Goal: Task Accomplishment & Management: Complete application form

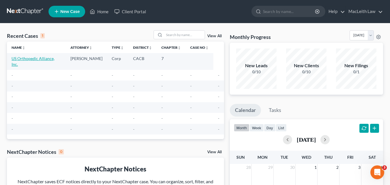
click at [39, 58] on link "US Orthopedic Alliance, Inc." at bounding box center [33, 61] width 43 height 11
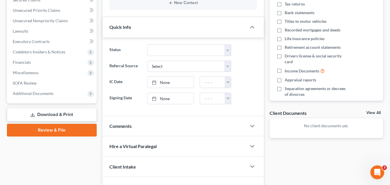
scroll to position [106, 0]
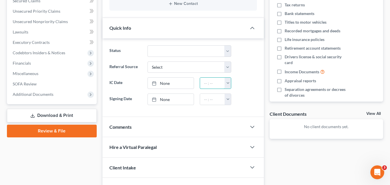
click at [220, 79] on input "text" at bounding box center [212, 83] width 25 height 11
drag, startPoint x: 590, startPoint y: 243, endPoint x: 378, endPoint y: 172, distance: 223.8
click at [380, 174] on div "Open Intercom Messenger" at bounding box center [376, 171] width 19 height 19
click at [377, 171] on icon "Open Intercom Messenger" at bounding box center [377, 172] width 10 height 10
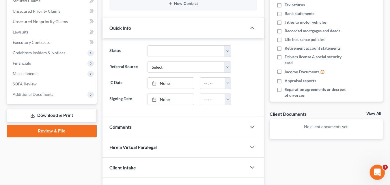
click at [376, 170] on icon "Open Intercom Messenger" at bounding box center [377, 172] width 10 height 10
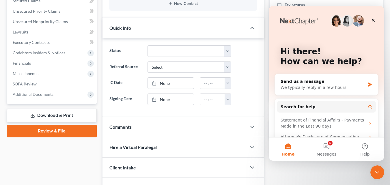
click at [51, 129] on link "Review & File" at bounding box center [52, 131] width 90 height 13
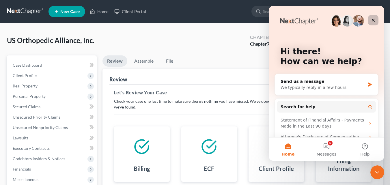
drag, startPoint x: 373, startPoint y: 23, endPoint x: 642, endPoint y: 28, distance: 269.0
click at [373, 23] on div "Close" at bounding box center [373, 20] width 10 height 10
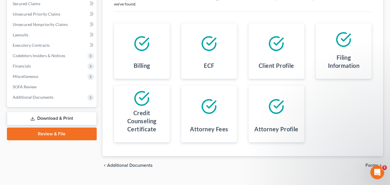
scroll to position [115, 0]
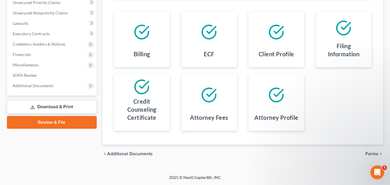
click at [372, 154] on span "Forms" at bounding box center [372, 154] width 13 height 5
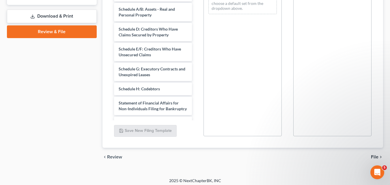
scroll to position [209, 0]
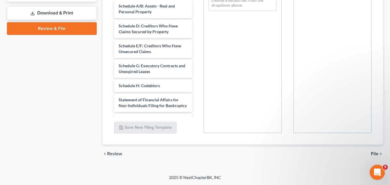
click at [379, 170] on icon "Open Intercom Messenger" at bounding box center [377, 172] width 10 height 10
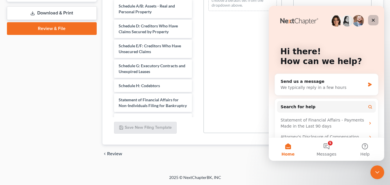
click at [375, 19] on icon "Close" at bounding box center [373, 20] width 3 height 3
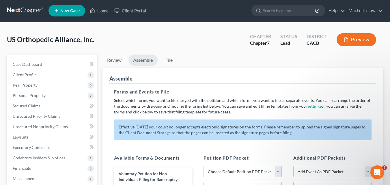
scroll to position [0, 0]
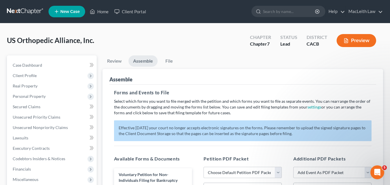
drag, startPoint x: 392, startPoint y: 56, endPoint x: 251, endPoint y: 63, distance: 141.1
click at [251, 63] on ul "Review Assemble File" at bounding box center [243, 62] width 281 height 14
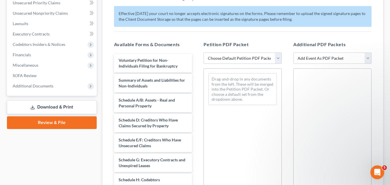
scroll to position [116, 0]
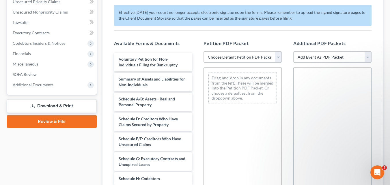
click at [279, 57] on select "Choose Default Petition PDF Packet Complete Bankruptcy Petition (all forms and …" at bounding box center [243, 57] width 78 height 12
select select "0"
click at [204, 51] on select "Choose Default Petition PDF Packet Complete Bankruptcy Petition (all forms and …" at bounding box center [243, 57] width 78 height 12
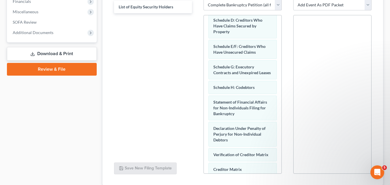
scroll to position [77, 0]
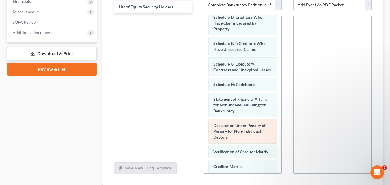
click at [240, 134] on div "Declaration Under Penalty of Perjury for Non-Individual Debtors" at bounding box center [243, 131] width 68 height 25
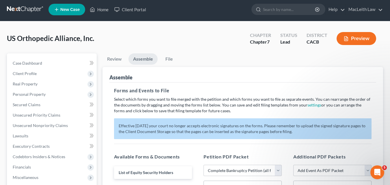
scroll to position [0, 0]
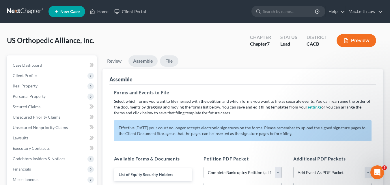
click at [169, 60] on link "File" at bounding box center [169, 60] width 18 height 11
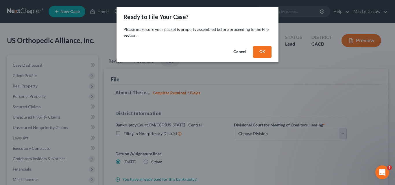
click at [236, 51] on button "Cancel" at bounding box center [240, 52] width 22 height 12
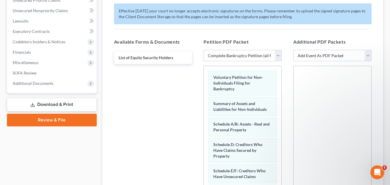
scroll to position [118, 0]
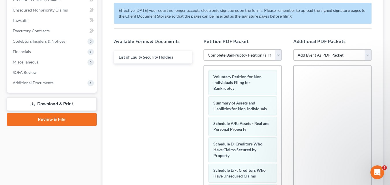
click at [237, 58] on select "Choose Default Petition PDF Packet Complete Bankruptcy Petition (all forms and …" at bounding box center [243, 55] width 78 height 12
drag, startPoint x: 237, startPoint y: 55, endPoint x: 128, endPoint y: 105, distance: 119.6
click at [128, 105] on div "Available Forms & Documents List of Equity Security Holders Save New Filing Tem…" at bounding box center [242, 131] width 269 height 196
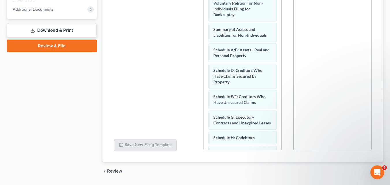
scroll to position [209, 0]
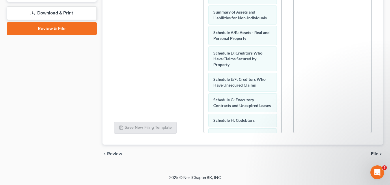
click at [374, 152] on span "File" at bounding box center [375, 154] width 8 height 5
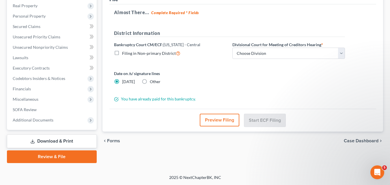
click at [219, 81] on div "Date on /s/ signature lines [DATE] Other" at bounding box center [170, 77] width 118 height 14
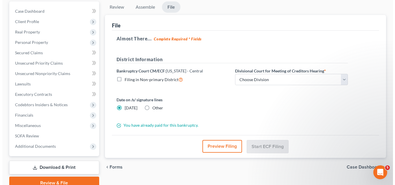
scroll to position [54, 0]
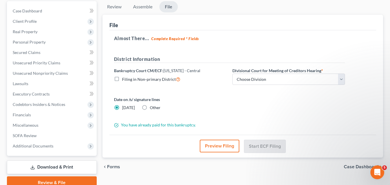
click at [215, 144] on button "Preview Filing" at bounding box center [220, 146] width 40 height 13
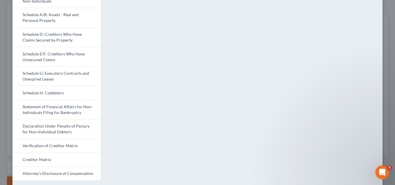
scroll to position [109, 0]
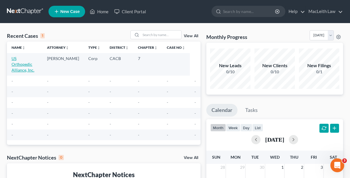
click at [22, 63] on link "US Orthopedic Alliance, Inc." at bounding box center [23, 64] width 23 height 16
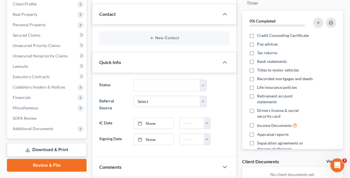
scroll to position [72, 0]
click at [38, 164] on link "Review & File" at bounding box center [47, 165] width 80 height 13
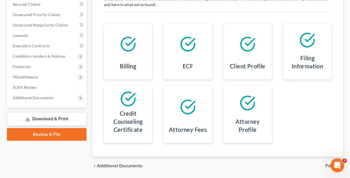
scroll to position [122, 0]
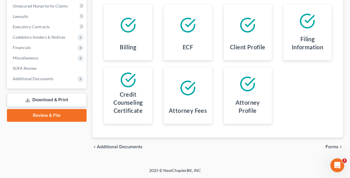
click at [330, 146] on span "Forms" at bounding box center [332, 147] width 13 height 5
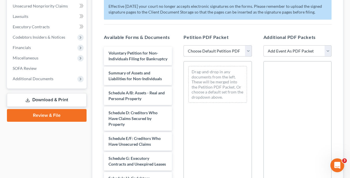
click at [216, 49] on select "Choose Default Petition PDF Packet Complete Bankruptcy Petition (all forms and …" at bounding box center [218, 51] width 68 height 12
select select "0"
click at [184, 45] on select "Choose Default Petition PDF Packet Complete Bankruptcy Petition (all forms and …" at bounding box center [218, 51] width 68 height 12
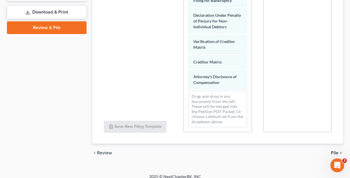
scroll to position [216, 0]
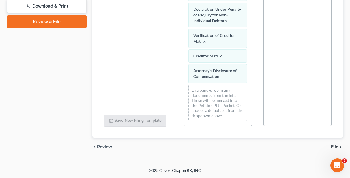
click at [333, 148] on span "File" at bounding box center [335, 147] width 8 height 5
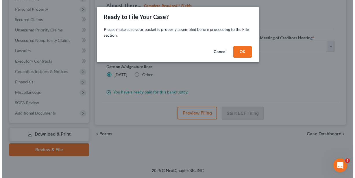
scroll to position [87, 0]
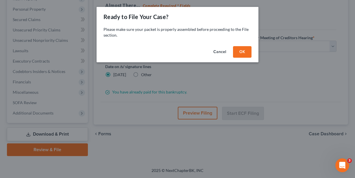
click at [238, 52] on button "OK" at bounding box center [242, 52] width 18 height 12
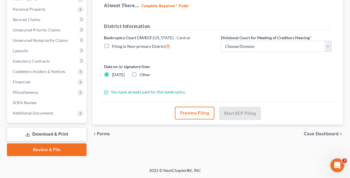
click at [203, 112] on button "Preview Filing" at bounding box center [195, 113] width 40 height 13
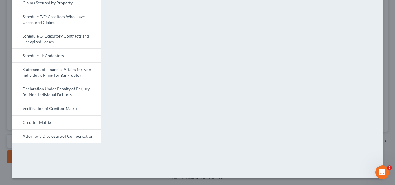
scroll to position [0, 0]
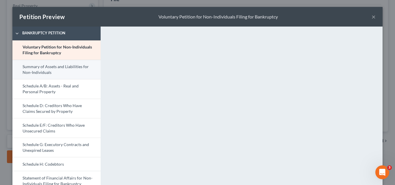
click at [42, 69] on link "Summary of Assets and Liabilities for Non-Individuals" at bounding box center [56, 70] width 88 height 20
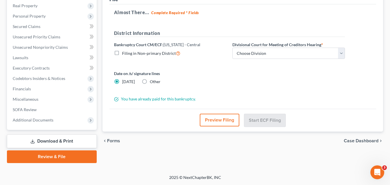
drag, startPoint x: 391, startPoint y: 104, endPoint x: 391, endPoint y: 92, distance: 11.6
click at [224, 117] on button "Preview Filing" at bounding box center [220, 120] width 40 height 13
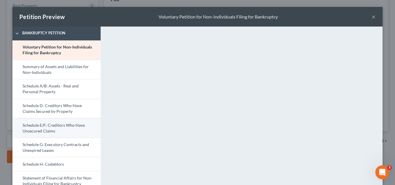
click at [60, 132] on link "Schedule E/F: Creditors Who Have Unsecured Claims" at bounding box center [56, 128] width 88 height 20
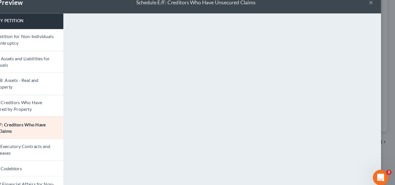
click at [88, 35] on span "Bankruptcy Petition" at bounding box center [60, 33] width 82 height 6
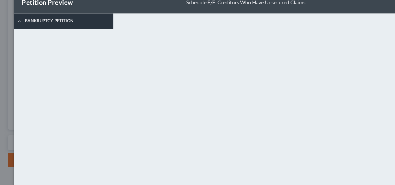
scroll to position [12, 0]
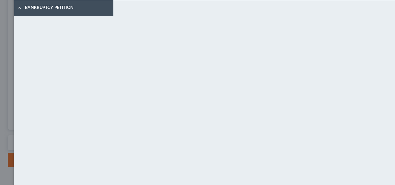
click at [77, 48] on div "Bankruptcy Petition Voluntary Petition for Non-Individuals Filing for Bankruptc…" at bounding box center [57, 145] width 94 height 260
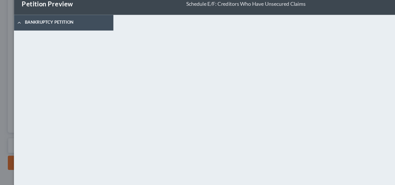
scroll to position [0, 0]
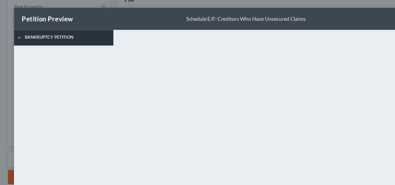
click at [20, 34] on span "Bankruptcy Petition" at bounding box center [60, 33] width 82 height 6
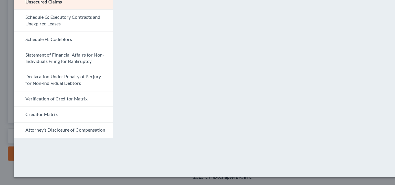
scroll to position [80, 0]
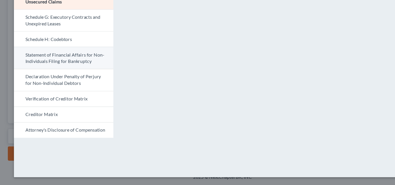
click at [35, 70] on link "Statement of Financial Affairs for Non-Individuals Filing for Bankruptcy" at bounding box center [56, 72] width 88 height 20
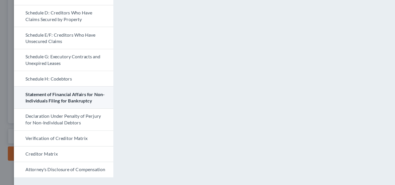
scroll to position [109, 0]
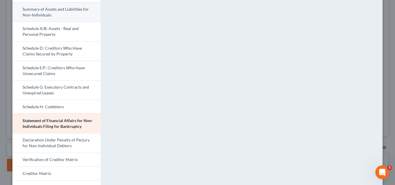
scroll to position [58, 0]
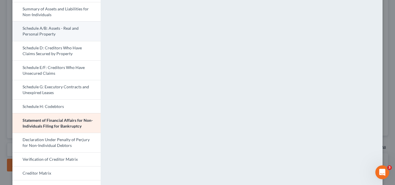
click at [60, 33] on link "Schedule A/B: Assets - Real and Personal Property" at bounding box center [56, 31] width 88 height 20
click at [60, 25] on link "Schedule A/B: Assets - Real and Personal Property" at bounding box center [56, 31] width 88 height 20
click at [52, 30] on link "Schedule A/B: Assets - Real and Personal Property" at bounding box center [56, 31] width 88 height 20
click at [30, 26] on link "Schedule A/B: Assets - Real and Personal Property" at bounding box center [56, 31] width 88 height 20
click at [31, 27] on link "Schedule A/B: Assets - Real and Personal Property" at bounding box center [56, 31] width 88 height 20
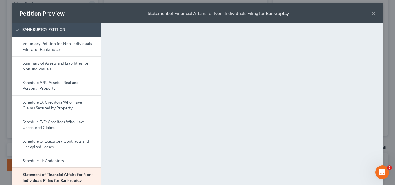
scroll to position [3, 0]
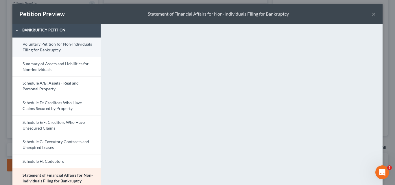
click at [53, 43] on link "Voluntary Petition for Non-Individuals Filing for Bankruptcy" at bounding box center [56, 47] width 88 height 19
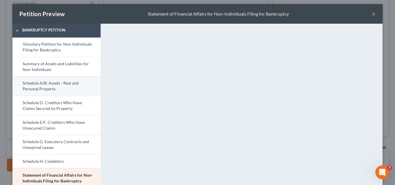
click at [41, 81] on link "Schedule A/B: Assets - Real and Personal Property" at bounding box center [56, 86] width 88 height 20
click at [40, 82] on link "Schedule A/B: Assets - Real and Personal Property" at bounding box center [56, 86] width 88 height 20
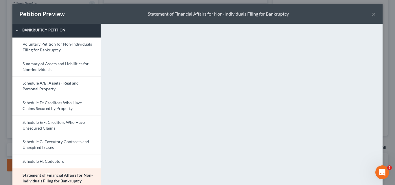
click at [26, 31] on span "Bankruptcy Petition" at bounding box center [60, 30] width 82 height 6
click at [34, 27] on link "Bankruptcy Petition" at bounding box center [56, 31] width 88 height 14
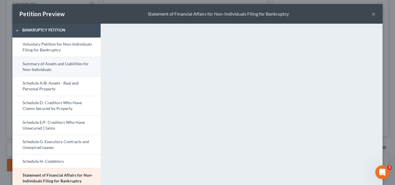
click at [55, 64] on link "Summary of Assets and Liabilities for Non-Individuals" at bounding box center [56, 67] width 88 height 20
click at [55, 63] on link "Summary of Assets and Liabilities for Non-Individuals" at bounding box center [56, 67] width 88 height 20
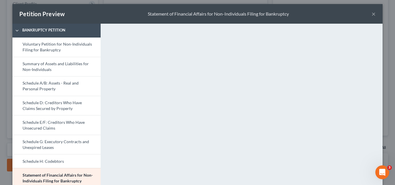
scroll to position [109, 0]
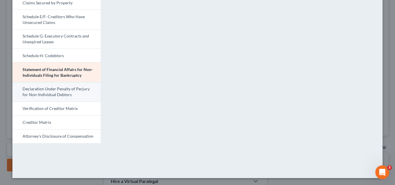
click at [53, 92] on link "Declaration Under Penalty of Perjury for Non-Individual Debtors" at bounding box center [56, 92] width 88 height 20
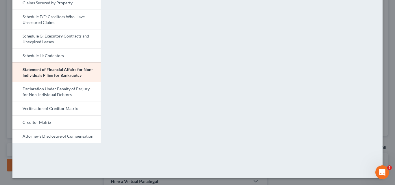
scroll to position [0, 0]
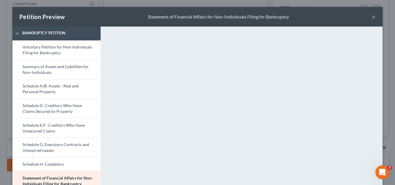
click at [84, 14] on div "Petition Preview Statement of Financial Affairs for Non-Individuals Filing for …" at bounding box center [197, 17] width 370 height 20
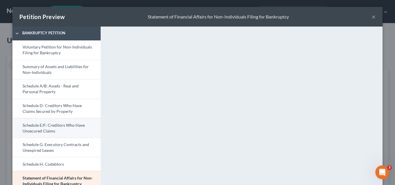
click at [50, 123] on link "Schedule E/F: Creditors Who Have Unsecured Claims" at bounding box center [56, 128] width 88 height 20
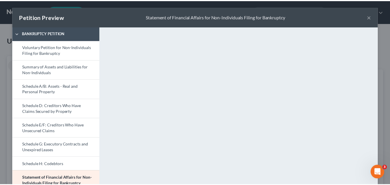
scroll to position [109, 0]
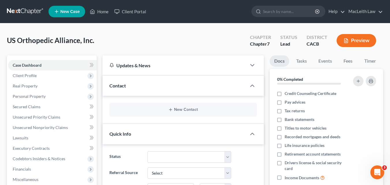
drag, startPoint x: 391, startPoint y: 47, endPoint x: 394, endPoint y: 177, distance: 129.5
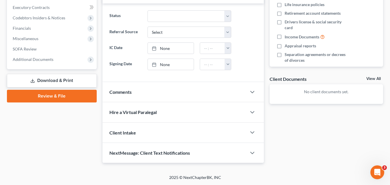
click at [52, 97] on link "Review & File" at bounding box center [52, 96] width 90 height 13
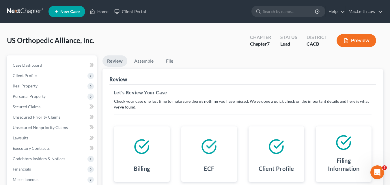
click at [190, 145] on div at bounding box center [209, 146] width 47 height 31
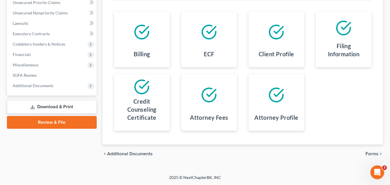
click at [354, 153] on span "Forms" at bounding box center [372, 154] width 13 height 5
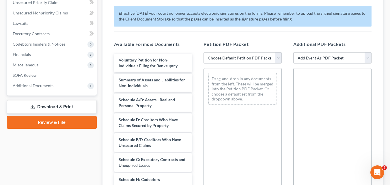
click at [278, 56] on select "Choose Default Petition PDF Packet Complete Bankruptcy Petition (all forms and …" at bounding box center [243, 58] width 78 height 12
select select "0"
click at [204, 52] on select "Choose Default Petition PDF Packet Complete Bankruptcy Petition (all forms and …" at bounding box center [243, 58] width 78 height 12
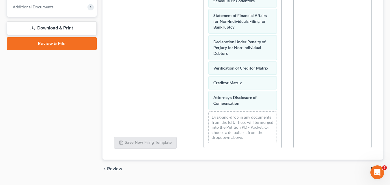
scroll to position [209, 0]
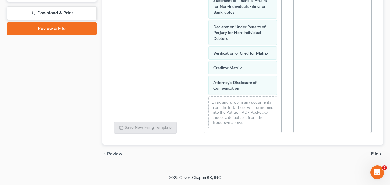
click at [354, 154] on span "File" at bounding box center [375, 154] width 8 height 5
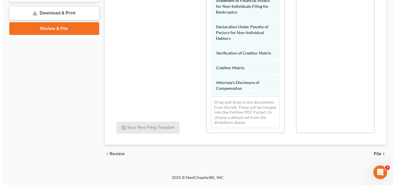
scroll to position [80, 0]
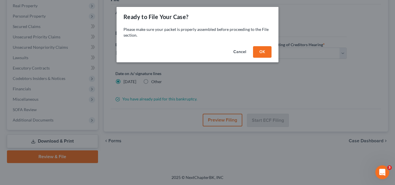
click at [264, 55] on button "OK" at bounding box center [262, 52] width 18 height 12
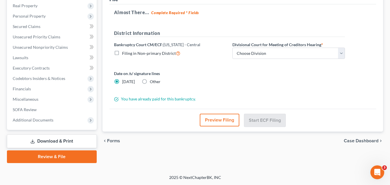
click at [223, 119] on button "Preview Filing" at bounding box center [220, 120] width 40 height 13
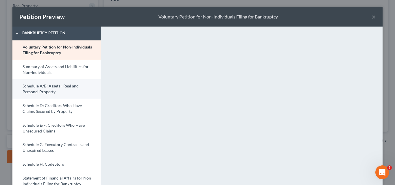
click at [33, 87] on link "Schedule A/B: Assets - Real and Personal Property" at bounding box center [56, 89] width 88 height 20
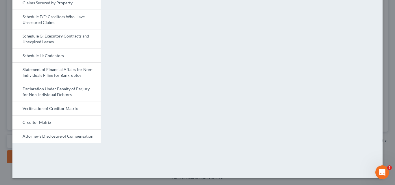
scroll to position [0, 0]
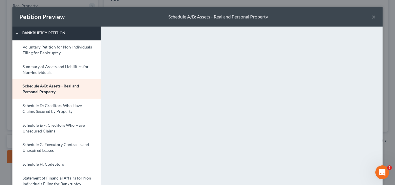
click at [27, 36] on span "Bankruptcy Petition" at bounding box center [60, 33] width 82 height 6
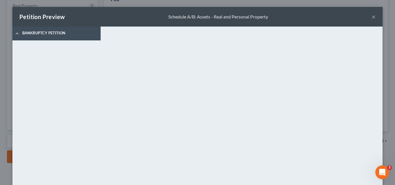
click at [34, 19] on div "Petition Preview" at bounding box center [41, 17] width 45 height 8
click at [32, 17] on div "Petition Preview" at bounding box center [41, 17] width 45 height 8
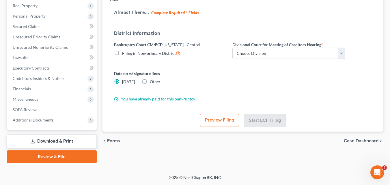
drag, startPoint x: 391, startPoint y: 155, endPoint x: 393, endPoint y: 68, distance: 86.1
click at [216, 121] on button "Preview Filing" at bounding box center [220, 120] width 40 height 13
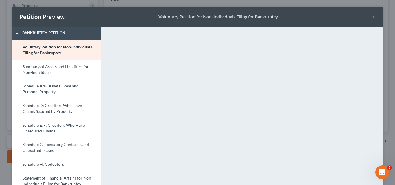
scroll to position [109, 0]
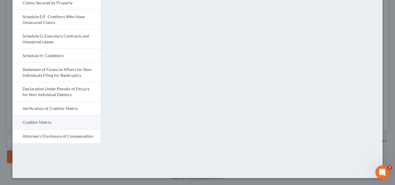
click at [34, 124] on link "Creditor Matrix" at bounding box center [56, 123] width 88 height 14
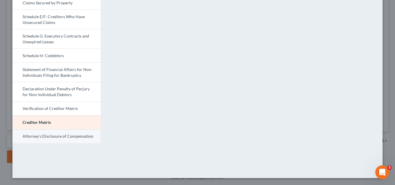
click at [38, 137] on link "Attorney's Disclosure of Compensation" at bounding box center [56, 136] width 88 height 14
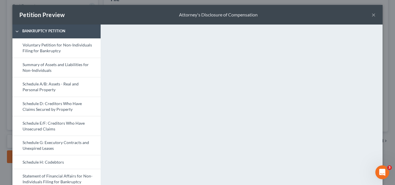
scroll to position [1, 0]
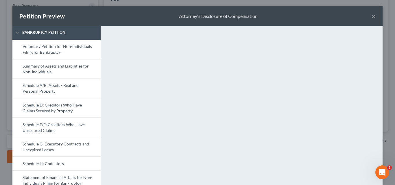
click at [30, 19] on div "Petition Preview" at bounding box center [41, 16] width 45 height 8
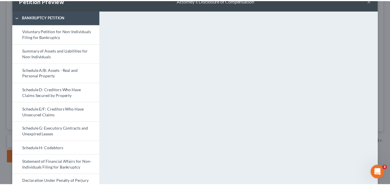
scroll to position [0, 0]
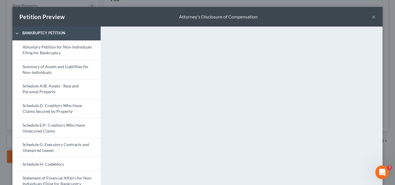
click at [354, 16] on button "×" at bounding box center [373, 16] width 4 height 7
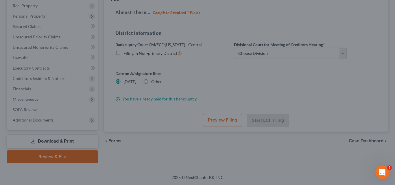
click at [354, 16] on div "Petition Preview Attorney's Disclosure of Compensation × Bankruptcy Petition Vo…" at bounding box center [197, 92] width 395 height 185
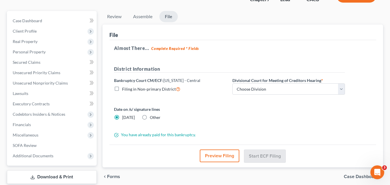
scroll to position [45, 0]
click at [259, 89] on select "Choose Division San Fernando Valley Los Angeles Riverside Santa Ana Santa Barba…" at bounding box center [289, 89] width 113 height 12
select select "3"
click at [233, 83] on select "Choose Division San Fernando Valley Los Angeles Riverside Santa Ana Santa Barba…" at bounding box center [289, 89] width 113 height 12
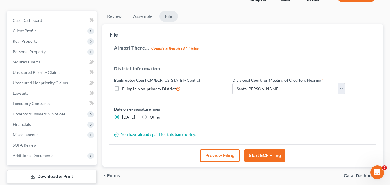
click at [250, 155] on button "Start ECF Filing" at bounding box center [264, 155] width 41 height 13
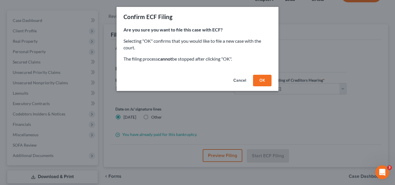
click at [261, 81] on button "OK" at bounding box center [262, 81] width 18 height 12
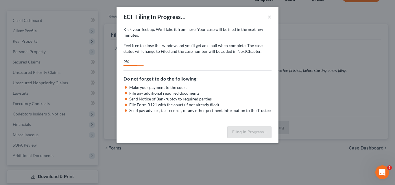
select select "3"
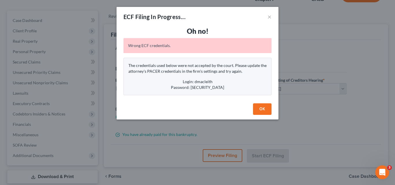
click at [264, 107] on button "OK" at bounding box center [262, 109] width 18 height 12
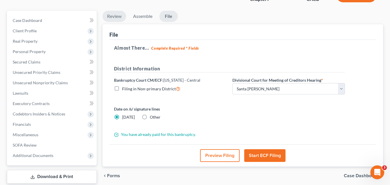
click at [112, 16] on link "Review" at bounding box center [115, 16] width 24 height 11
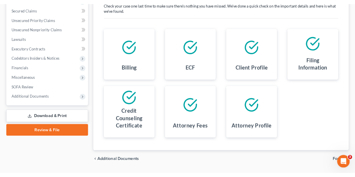
scroll to position [0, 0]
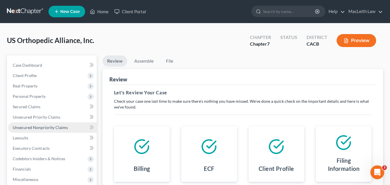
click at [29, 126] on span "Unsecured Nonpriority Claims" at bounding box center [40, 127] width 55 height 5
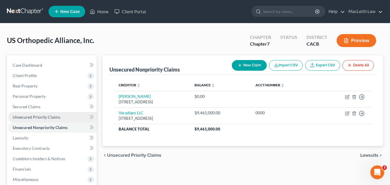
click at [34, 116] on span "Unsecured Priority Claims" at bounding box center [37, 117] width 48 height 5
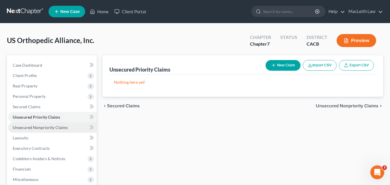
click at [25, 126] on span "Unsecured Nonpriority Claims" at bounding box center [40, 127] width 55 height 5
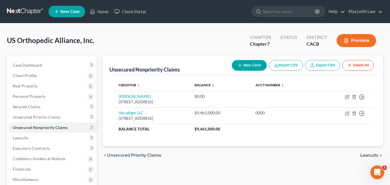
click at [252, 64] on button "New Claim" at bounding box center [249, 65] width 35 height 11
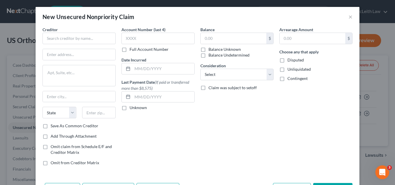
click at [199, 172] on div "Creditor * State AL AK AR AZ CA CO CT DE DC FL GA GU HI ID IL IN IA KS KY LA ME…" at bounding box center [198, 104] width 324 height 154
click at [73, 38] on input "text" at bounding box center [78, 39] width 73 height 12
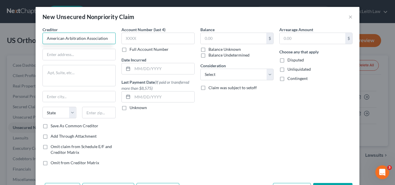
type input "American Arbitration Association"
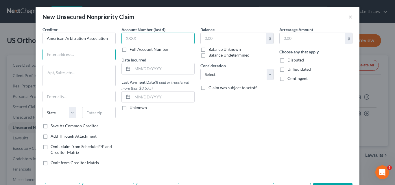
click at [132, 38] on input "text" at bounding box center [157, 39] width 73 height 12
click at [55, 55] on input "text" at bounding box center [79, 54] width 73 height 11
paste input "120 Broadway, 21st Floo"
drag, startPoint x: 95, startPoint y: 55, endPoint x: 71, endPoint y: 54, distance: 23.7
click at [71, 54] on input "120 Broadway, 21st Floor" at bounding box center [79, 54] width 73 height 11
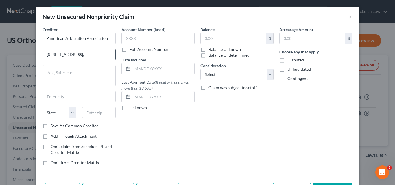
click at [79, 56] on input "120 Broadway," at bounding box center [79, 54] width 73 height 11
type input "120 Broadway"
click at [52, 72] on textarea at bounding box center [78, 75] width 73 height 21
type textarea "21st Floor"
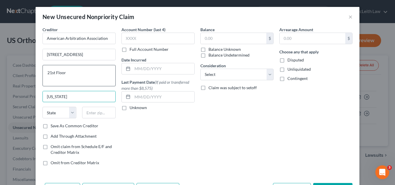
type input "New York"
click at [68, 113] on select "State AL AK AR AZ CA CO CT DE DC FL GA GU HI ID IL IN IA KS KY LA ME MD MA MI M…" at bounding box center [59, 113] width 34 height 12
select select "35"
click at [42, 107] on select "State AL AK AR AZ CA CO CT DE DC FL GA GU HI ID IL IN IA KS KY LA ME MD MA MI M…" at bounding box center [59, 113] width 34 height 12
click at [87, 116] on input "text" at bounding box center [99, 113] width 34 height 12
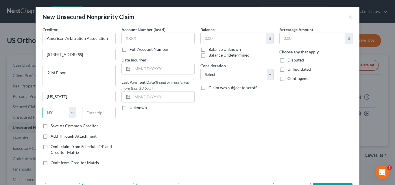
click at [58, 114] on select "State AL AK AR AZ CA CO CT DE DC FL GA GU HI ID IL IN IA KS KY LA ME MD MA MI M…" at bounding box center [59, 113] width 34 height 12
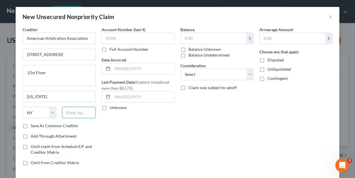
click at [78, 111] on input "text" at bounding box center [79, 113] width 34 height 12
paste input "10271"
type input "10271"
click at [190, 39] on input "text" at bounding box center [214, 38] width 66 height 11
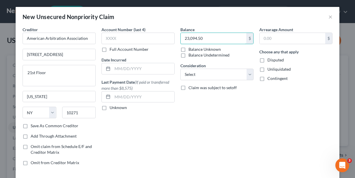
type input "23,094.50"
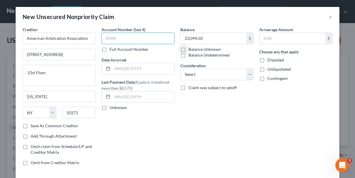
click at [107, 39] on input "text" at bounding box center [137, 39] width 73 height 12
type input "1394"
click at [109, 68] on div at bounding box center [107, 68] width 11 height 11
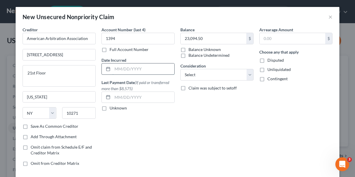
click at [127, 72] on input "text" at bounding box center [143, 68] width 62 height 11
type input "0"
type input "02/26/2025"
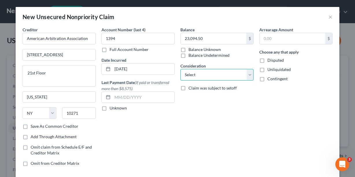
click at [219, 74] on select "Select Cable / Satellite Services Collection Agency Credit Card Debt Debt Couns…" at bounding box center [216, 75] width 73 height 12
select select "14"
click at [180, 69] on select "Select Cable / Satellite Services Collection Agency Credit Card Debt Debt Couns…" at bounding box center [216, 75] width 73 height 12
click at [117, 96] on input "text" at bounding box center [143, 97] width 62 height 11
click at [130, 97] on input "text" at bounding box center [143, 97] width 62 height 11
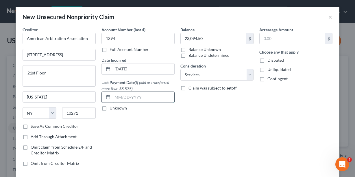
click at [146, 93] on input "text" at bounding box center [143, 97] width 62 height 11
type input "09/24/2024"
click at [267, 69] on label "Unliquidated" at bounding box center [278, 69] width 23 height 6
click at [270, 69] on input "Unliquidated" at bounding box center [272, 68] width 4 height 4
click at [267, 70] on label "Unliquidated" at bounding box center [278, 69] width 23 height 6
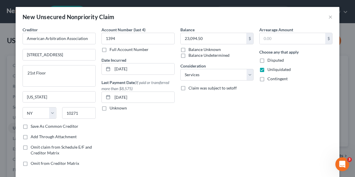
click at [270, 70] on input "Unliquidated" at bounding box center [272, 68] width 4 height 4
checkbox input "false"
click at [267, 79] on label "Contingent" at bounding box center [277, 79] width 20 height 6
click at [270, 79] on input "Contingent" at bounding box center [272, 78] width 4 height 4
checkbox input "true"
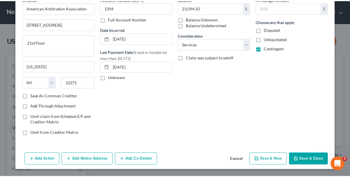
scroll to position [30, 0]
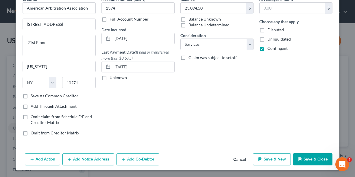
click at [305, 157] on button "Save & Close" at bounding box center [312, 159] width 39 height 12
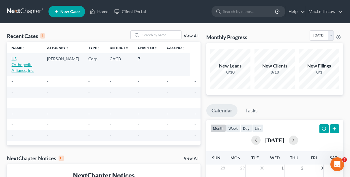
click at [17, 61] on link "US Orthopedic Alliance, Inc." at bounding box center [23, 64] width 23 height 16
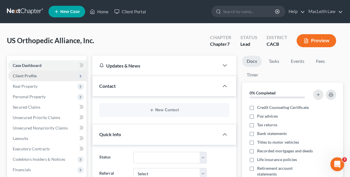
click at [23, 77] on span "Client Profile" at bounding box center [25, 75] width 24 height 5
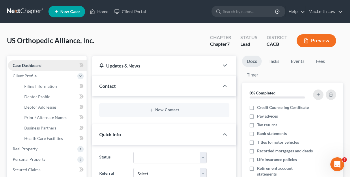
click at [25, 65] on span "Case Dashboard" at bounding box center [27, 65] width 29 height 5
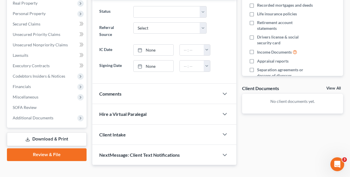
scroll to position [151, 0]
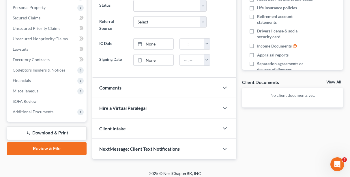
click at [57, 146] on link "Review & File" at bounding box center [47, 148] width 80 height 13
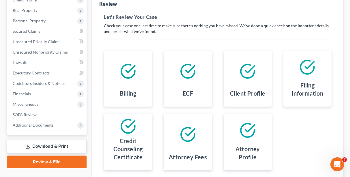
scroll to position [75, 0]
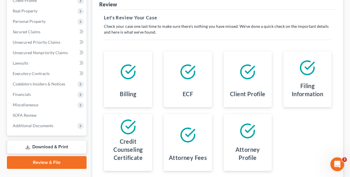
click at [195, 92] on div "ECF" at bounding box center [187, 94] width 39 height 15
click at [185, 80] on div at bounding box center [187, 71] width 39 height 31
click at [185, 79] on icon at bounding box center [188, 72] width 16 height 16
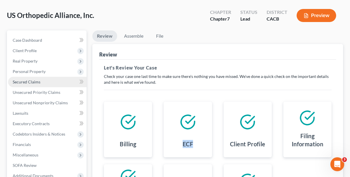
scroll to position [25, 0]
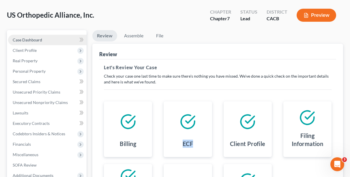
click at [32, 38] on span "Case Dashboard" at bounding box center [27, 39] width 29 height 5
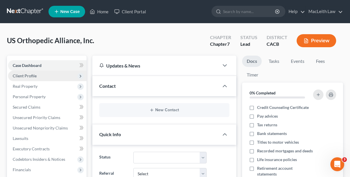
click at [26, 77] on span "Client Profile" at bounding box center [25, 75] width 24 height 5
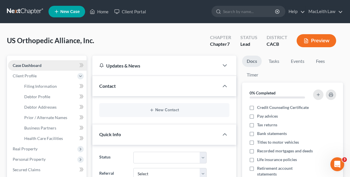
click at [36, 61] on link "Case Dashboard" at bounding box center [47, 65] width 79 height 10
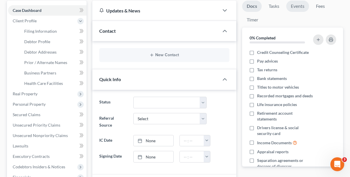
scroll to position [55, 0]
click at [289, 64] on li "Pay advices" at bounding box center [292, 60] width 101 height 9
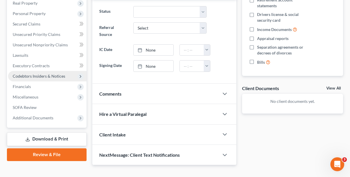
scroll to position [151, 0]
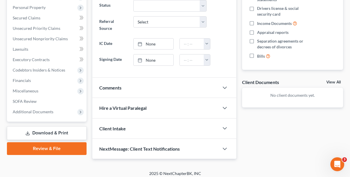
click at [40, 148] on link "Review & File" at bounding box center [47, 148] width 80 height 13
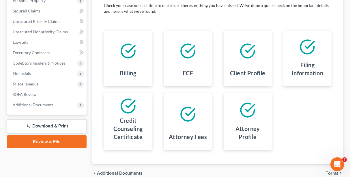
scroll to position [97, 0]
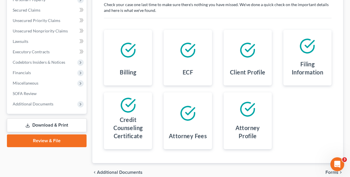
click at [183, 55] on icon at bounding box center [188, 50] width 14 height 14
click at [177, 62] on div at bounding box center [187, 49] width 39 height 31
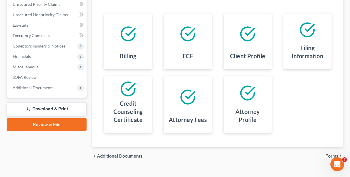
scroll to position [119, 0]
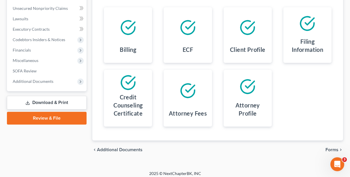
click at [327, 149] on span "Forms" at bounding box center [332, 149] width 13 height 5
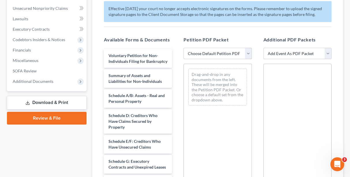
click at [246, 54] on select "Choose Default Petition PDF Packet Complete Bankruptcy Petition (all forms and …" at bounding box center [218, 54] width 68 height 12
select select "0"
click at [184, 48] on select "Choose Default Petition PDF Packet Complete Bankruptcy Petition (all forms and …" at bounding box center [218, 54] width 68 height 12
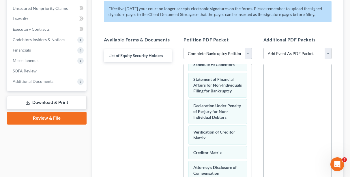
scroll to position [217, 0]
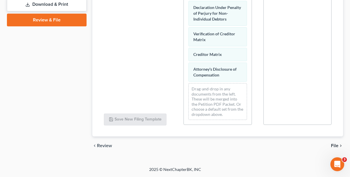
click at [334, 143] on span "File" at bounding box center [335, 145] width 8 height 5
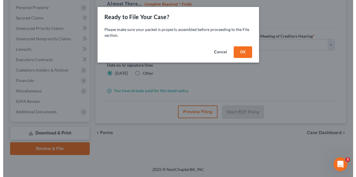
scroll to position [89, 0]
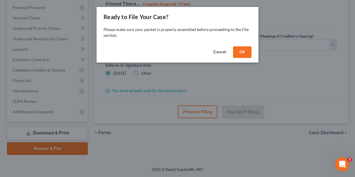
click at [214, 48] on button "Cancel" at bounding box center [220, 52] width 22 height 12
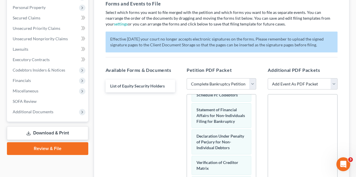
scroll to position [217, 0]
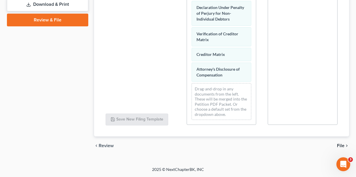
click at [342, 146] on span "File" at bounding box center [341, 145] width 8 height 5
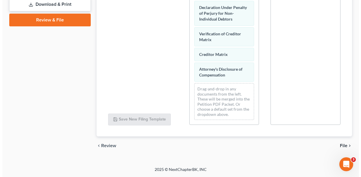
scroll to position [89, 0]
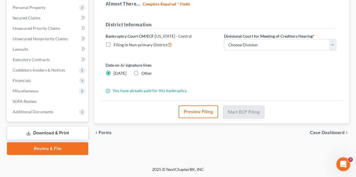
click at [198, 112] on button "Preview Filing" at bounding box center [199, 111] width 40 height 13
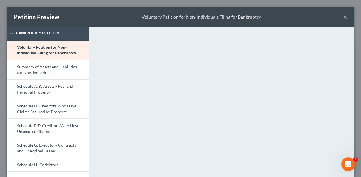
select select "10"
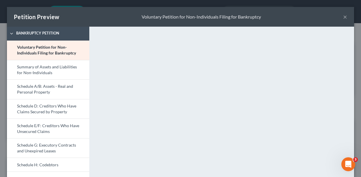
click at [258, 21] on div "Petition Preview Voluntary Petition for Non-Individuals Filing for Bankruptcy ×" at bounding box center [180, 17] width 347 height 20
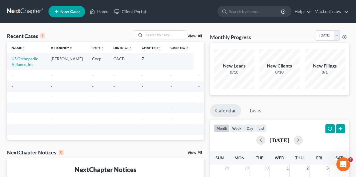
drag, startPoint x: 357, startPoint y: 10, endPoint x: 376, endPoint y: 81, distance: 74.0
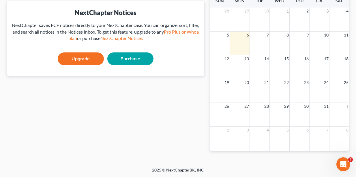
scroll to position [157, 0]
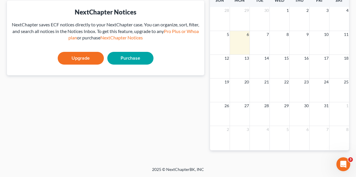
click at [81, 53] on link "Upgrade" at bounding box center [81, 58] width 46 height 13
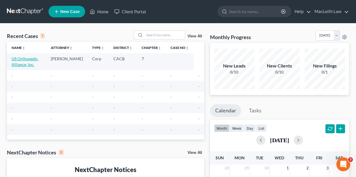
click at [29, 62] on link "US Orthopedic Alliance, Inc." at bounding box center [25, 61] width 27 height 11
select select "10"
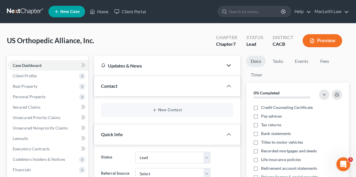
click at [229, 64] on icon "button" at bounding box center [229, 65] width 7 height 7
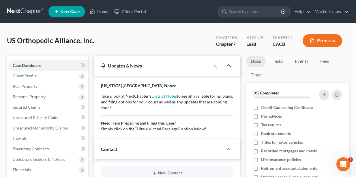
click at [229, 63] on icon "button" at bounding box center [229, 65] width 7 height 7
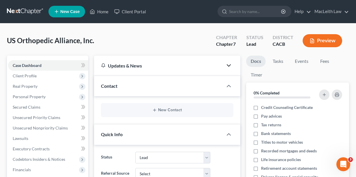
click at [229, 63] on icon "button" at bounding box center [229, 65] width 7 height 7
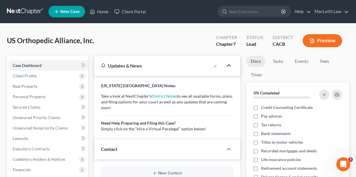
click at [229, 63] on icon "button" at bounding box center [229, 65] width 7 height 7
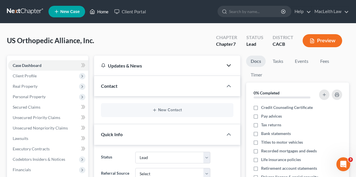
click at [98, 12] on link "Home" at bounding box center [99, 11] width 25 height 10
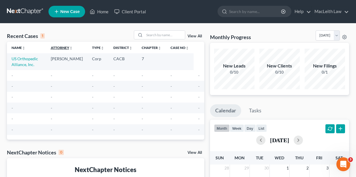
click at [73, 49] on icon "unfold_more" at bounding box center [70, 47] width 3 height 3
click at [73, 49] on icon "expand_less" at bounding box center [71, 47] width 3 height 3
click at [67, 47] on link "Attorney unfold_more expand_more expand_less" at bounding box center [62, 47] width 23 height 4
click at [26, 61] on link "US Orthopedic Alliance, Inc." at bounding box center [25, 61] width 27 height 11
select select "10"
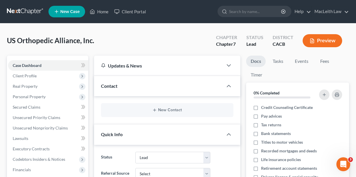
click at [26, 61] on link "Case Dashboard" at bounding box center [48, 65] width 80 height 10
click at [133, 89] on div "Contact" at bounding box center [158, 86] width 129 height 20
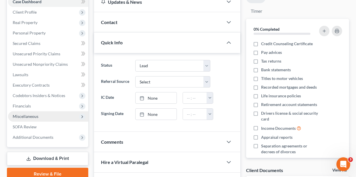
scroll to position [64, 0]
click at [81, 117] on icon at bounding box center [82, 116] width 5 height 5
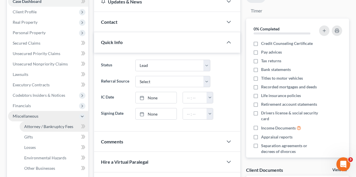
click at [66, 124] on span "Attorney / Bankruptcy Fees" at bounding box center [48, 126] width 49 height 5
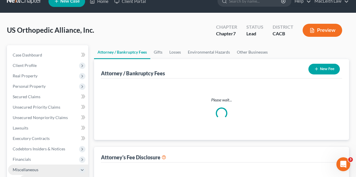
select select "0"
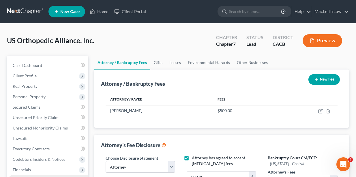
click at [66, 11] on span "New Case" at bounding box center [69, 12] width 19 height 4
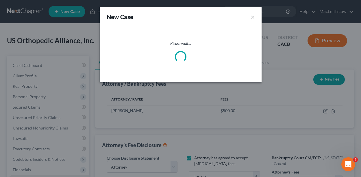
click at [66, 10] on div "New Case × Please wait..." at bounding box center [180, 88] width 361 height 177
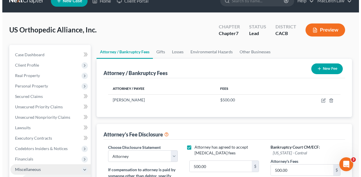
scroll to position [11, 0]
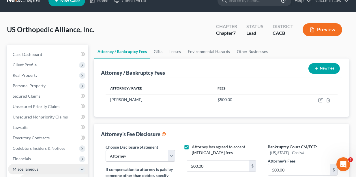
click at [316, 32] on button "Preview" at bounding box center [323, 29] width 40 height 13
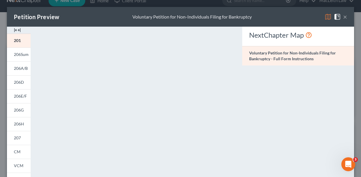
select select "10"
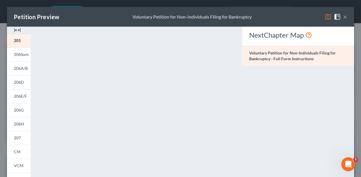
click at [255, 10] on div "Petition Preview Voluntary Petition for Non-Individuals Filing for Bankruptcy ×" at bounding box center [180, 17] width 347 height 20
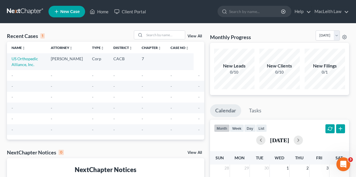
drag, startPoint x: 357, startPoint y: 37, endPoint x: 362, endPoint y: 97, distance: 60.0
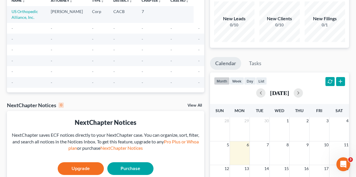
scroll to position [13, 0]
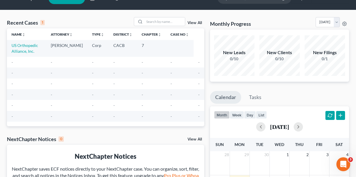
click at [118, 32] on sort-link "District unfold_more expand_more expand_less" at bounding box center [123, 34] width 19 height 4
click at [118, 33] on link "District unfold_more expand_more expand_less" at bounding box center [123, 34] width 19 height 4
click at [118, 33] on link "District unfold_more expand_more expand_less" at bounding box center [123, 34] width 20 height 4
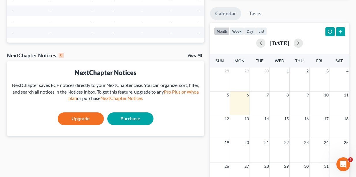
scroll to position [0, 0]
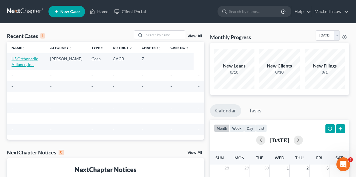
click at [19, 60] on link "US Orthopedic Alliance, Inc." at bounding box center [25, 61] width 27 height 11
select select "10"
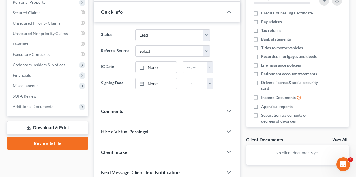
scroll to position [122, 0]
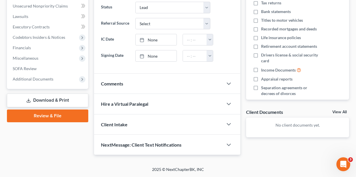
click at [116, 145] on span "NextMessage: Client Text Notifications" at bounding box center [141, 144] width 81 height 5
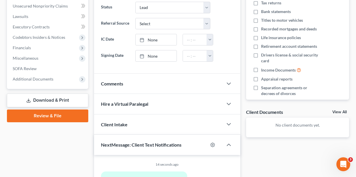
click at [116, 144] on span "NextMessage: Client Text Notifications" at bounding box center [141, 144] width 81 height 5
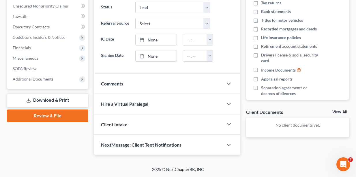
click at [122, 123] on span "Client Intake" at bounding box center [114, 123] width 27 height 5
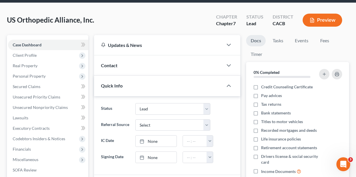
scroll to position [20, 0]
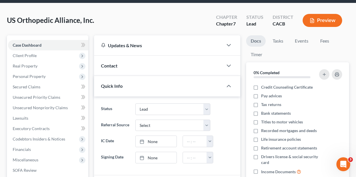
click at [124, 69] on div "Contact" at bounding box center [158, 65] width 129 height 20
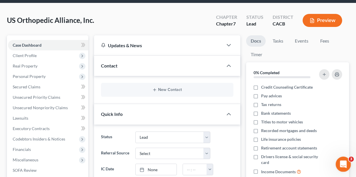
click at [342, 161] on icon "Open Intercom Messenger" at bounding box center [343, 163] width 10 height 10
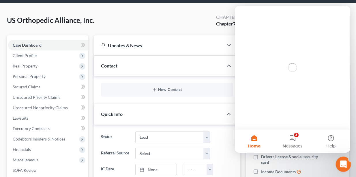
scroll to position [0, 0]
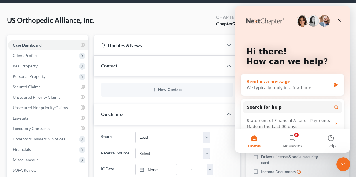
click at [297, 88] on div "We typically reply in a few hours" at bounding box center [289, 88] width 85 height 6
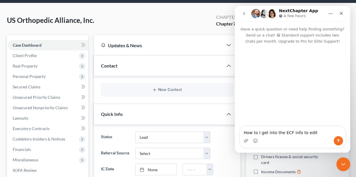
type textarea "How to I get into the ECF info to edit"
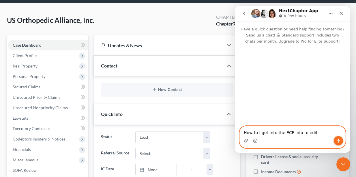
click at [335, 140] on button "Send a message…" at bounding box center [338, 140] width 9 height 9
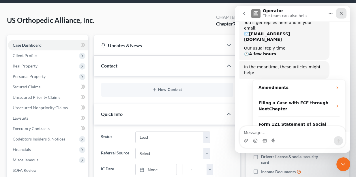
scroll to position [62, 0]
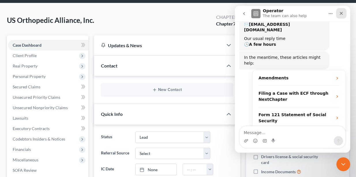
click at [340, 14] on icon "Close" at bounding box center [341, 13] width 5 height 5
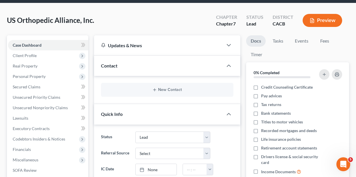
click at [328, 19] on button "Preview" at bounding box center [323, 20] width 40 height 13
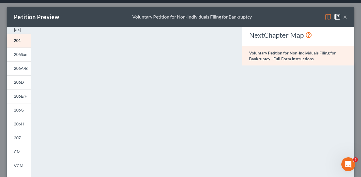
click at [343, 16] on button "×" at bounding box center [345, 16] width 4 height 7
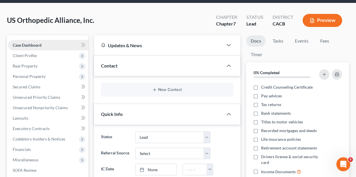
click at [23, 42] on span "Case Dashboard" at bounding box center [27, 44] width 29 height 5
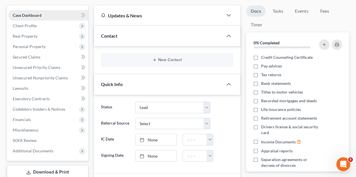
scroll to position [51, 0]
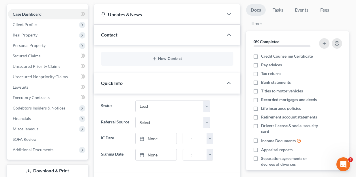
click at [125, 35] on div "Contact" at bounding box center [158, 35] width 129 height 20
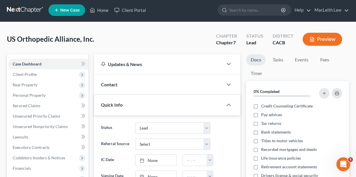
scroll to position [0, 0]
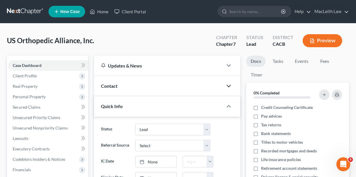
click at [228, 85] on icon "button" at bounding box center [229, 85] width 7 height 7
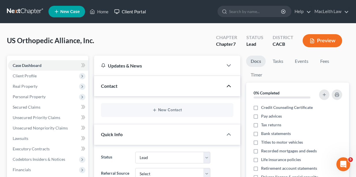
click at [124, 12] on link "Client Portal" at bounding box center [131, 11] width 38 height 10
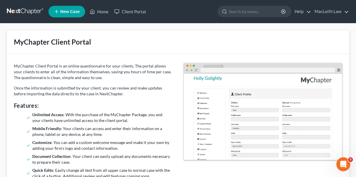
click at [62, 10] on span "New Case" at bounding box center [69, 12] width 19 height 4
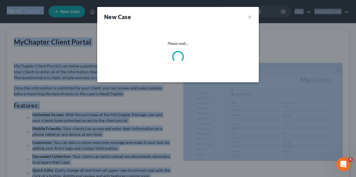
click at [62, 9] on div "New Case × Please wait..." at bounding box center [178, 88] width 356 height 177
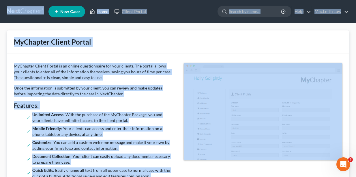
click at [109, 10] on link "Home" at bounding box center [99, 11] width 25 height 10
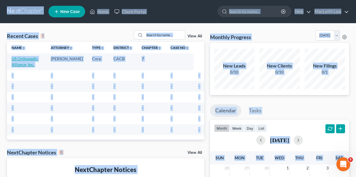
click at [20, 58] on link "US Orthopedic Alliance, Inc." at bounding box center [25, 61] width 27 height 11
select select "10"
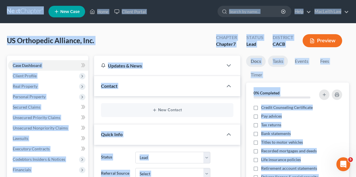
click at [280, 60] on link "Tasks" at bounding box center [278, 60] width 20 height 11
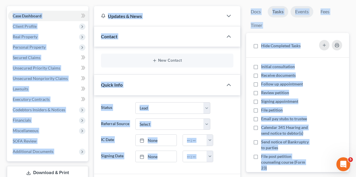
click at [304, 11] on link "Events" at bounding box center [302, 11] width 23 height 11
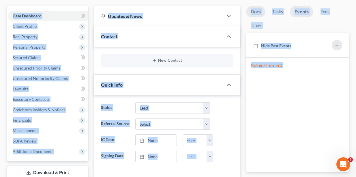
click at [259, 10] on link "Docs" at bounding box center [255, 11] width 19 height 11
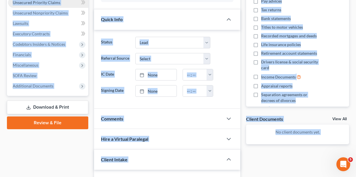
scroll to position [116, 0]
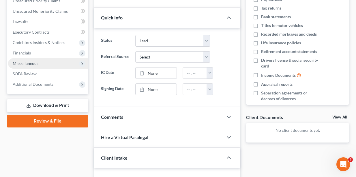
click at [29, 62] on span "Miscellaneous" at bounding box center [26, 63] width 26 height 5
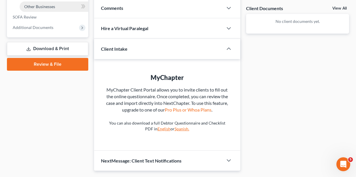
scroll to position [241, 0]
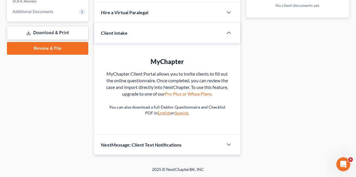
click at [61, 47] on link "Review & File" at bounding box center [47, 48] width 81 height 13
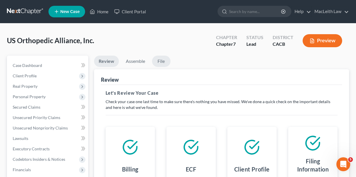
click at [161, 58] on link "File" at bounding box center [161, 60] width 18 height 11
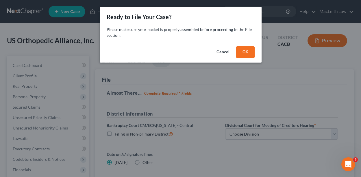
click at [213, 52] on button "Cancel" at bounding box center [223, 52] width 22 height 12
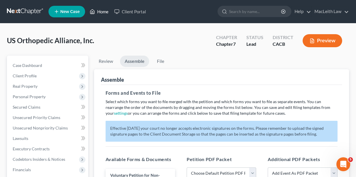
click at [95, 12] on icon at bounding box center [92, 11] width 5 height 7
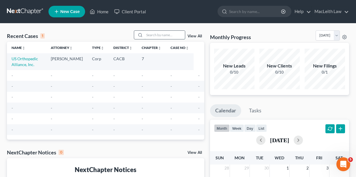
click at [172, 34] on input "search" at bounding box center [165, 35] width 40 height 8
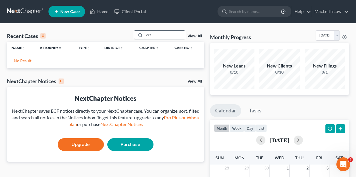
type input "ecf"
click at [340, 165] on icon "Open Intercom Messenger" at bounding box center [343, 163] width 10 height 10
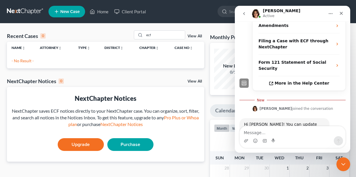
scroll to position [119, 0]
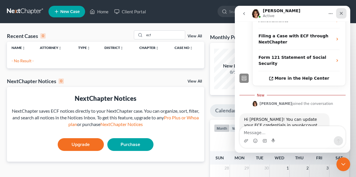
drag, startPoint x: 344, startPoint y: 11, endPoint x: 579, endPoint y: 17, distance: 235.2
click at [344, 11] on icon "Close" at bounding box center [341, 13] width 5 height 5
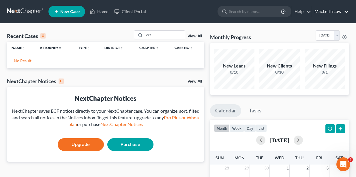
click at [334, 10] on link "MacLeith Law" at bounding box center [330, 11] width 37 height 10
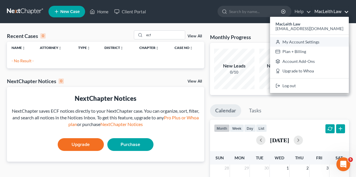
click at [311, 42] on link "My Account Settings" at bounding box center [309, 42] width 79 height 10
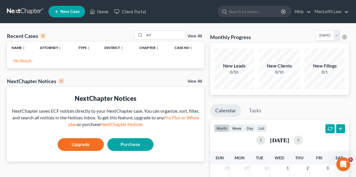
select select "10"
select select "29"
select select "4"
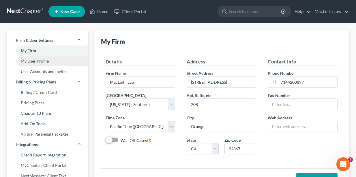
click at [28, 61] on link "My User Profile" at bounding box center [47, 61] width 81 height 10
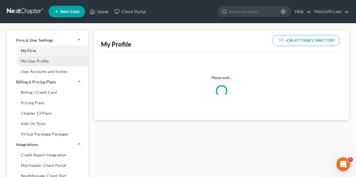
select select "4"
select select "7"
select select "attorney"
select select "0"
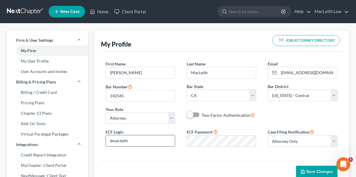
click at [129, 141] on input "dmacleith" at bounding box center [140, 140] width 69 height 11
type input "d"
type input "DouglasMacLeith"
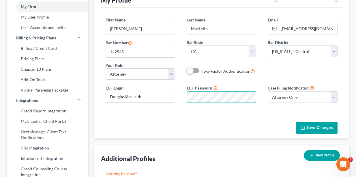
scroll to position [51, 0]
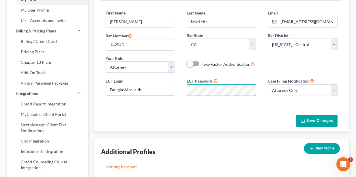
click at [321, 120] on span "Save Changes" at bounding box center [320, 120] width 27 height 5
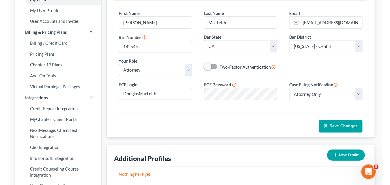
scroll to position [0, 0]
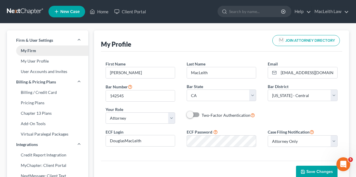
click at [33, 51] on link "My Firm" at bounding box center [47, 50] width 81 height 10
select select "10"
select select "29"
select select "4"
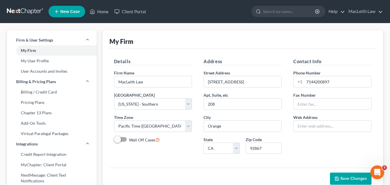
scroll to position [110, 0]
